Goal: Task Accomplishment & Management: Complete application form

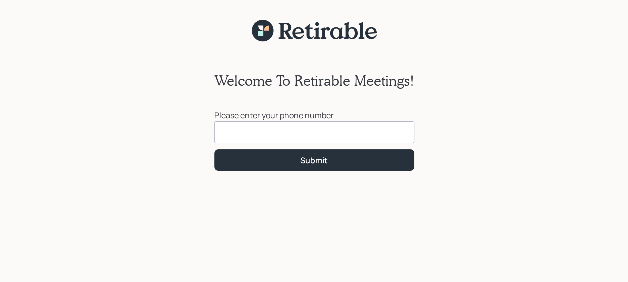
click at [233, 133] on input at bounding box center [314, 132] width 200 height 22
type input "[PHONE_NUMBER]"
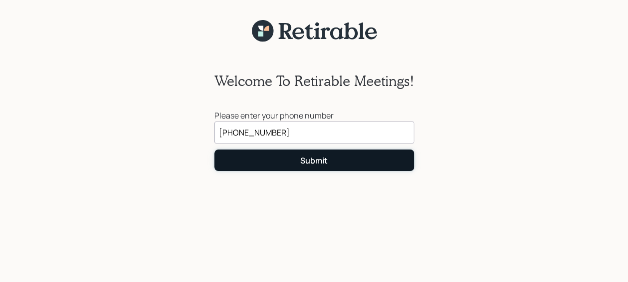
click at [330, 159] on button "Submit" at bounding box center [314, 159] width 200 height 21
